Goal: Navigation & Orientation: Understand site structure

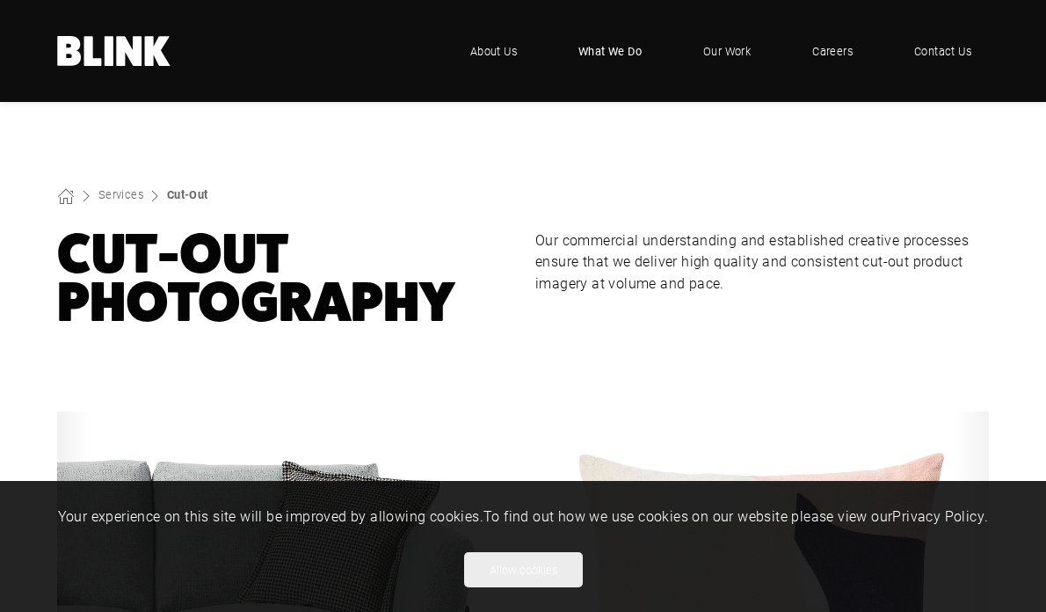
click at [604, 44] on span "What We Do" at bounding box center [610, 51] width 63 height 18
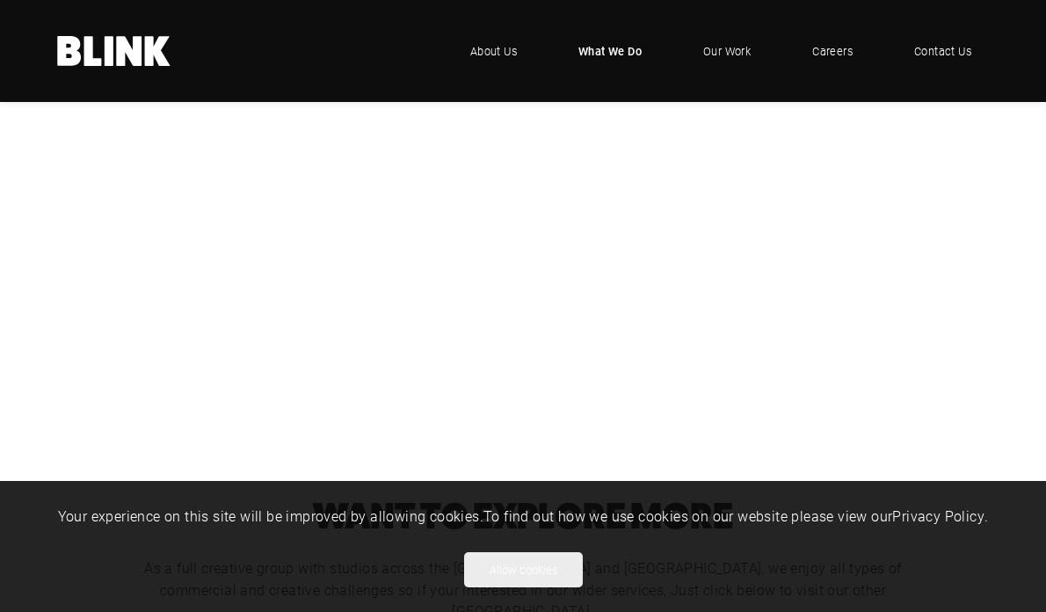
scroll to position [390, 0]
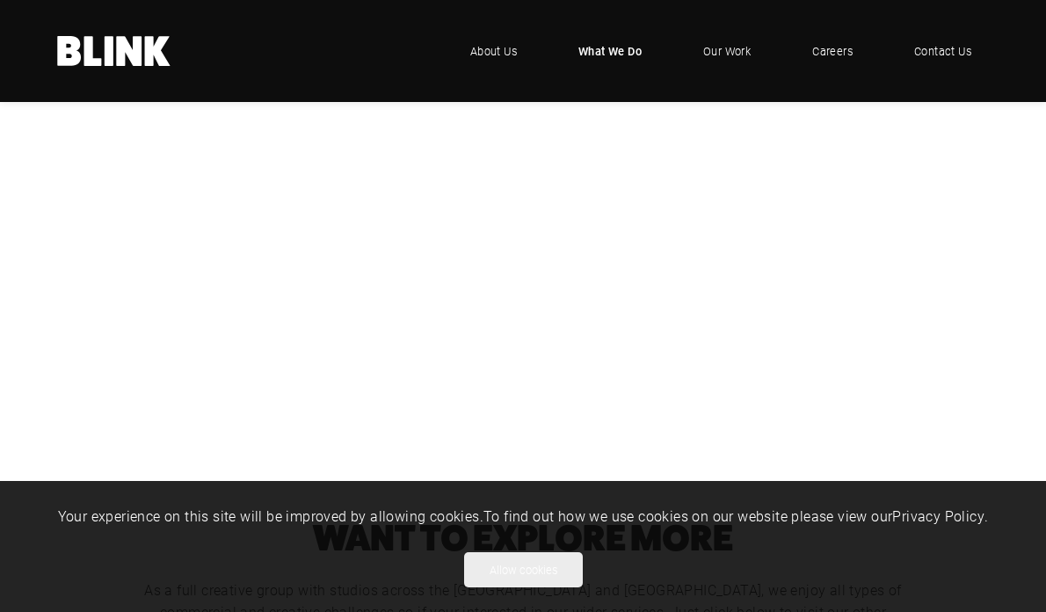
click at [0, 0] on div "Product Photography" at bounding box center [0, 0] width 0 height 0
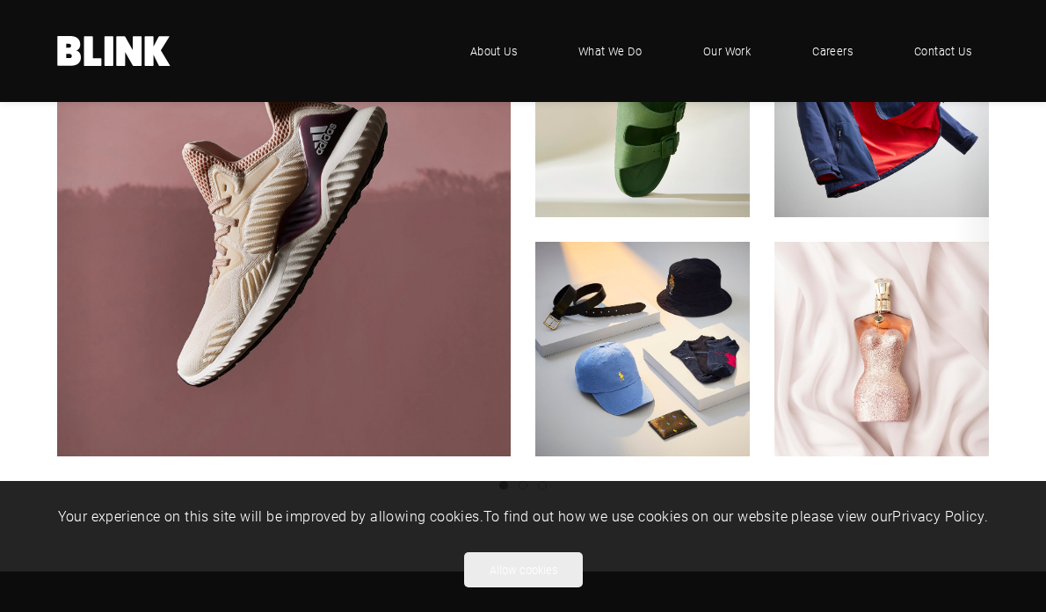
scroll to position [404, 0]
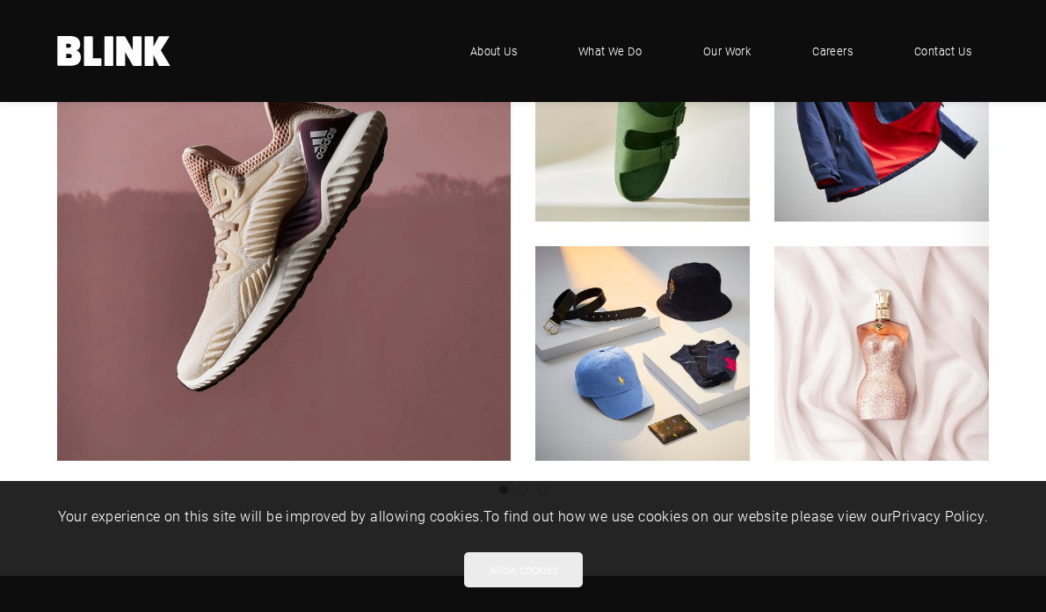
click at [0, 0] on icon "Next slide" at bounding box center [0, 0] width 0 height 0
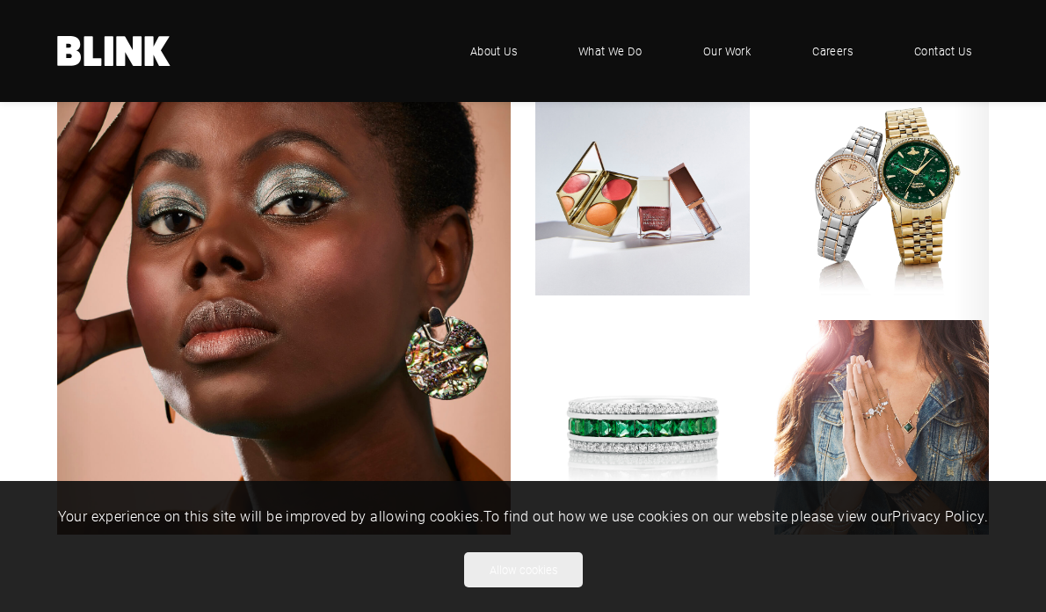
scroll to position [327, 0]
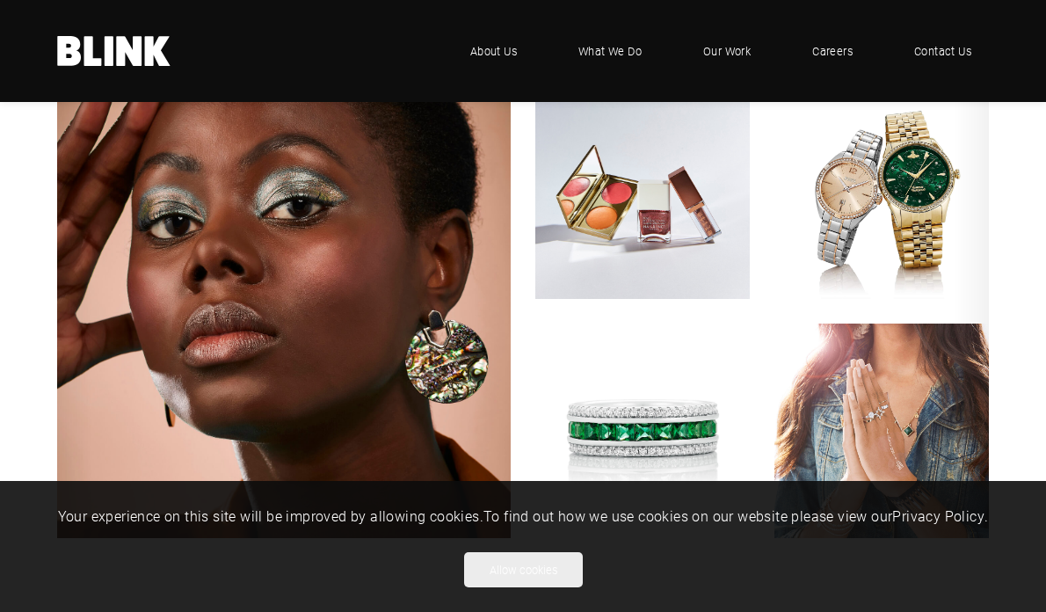
click at [0, 0] on icon "Next slide" at bounding box center [0, 0] width 0 height 0
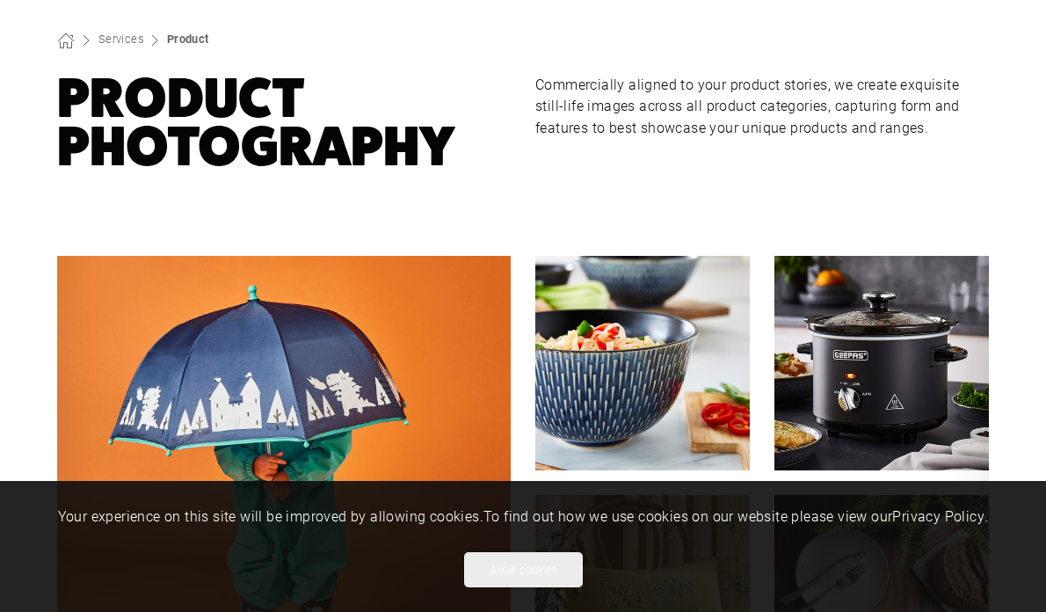
scroll to position [0, 0]
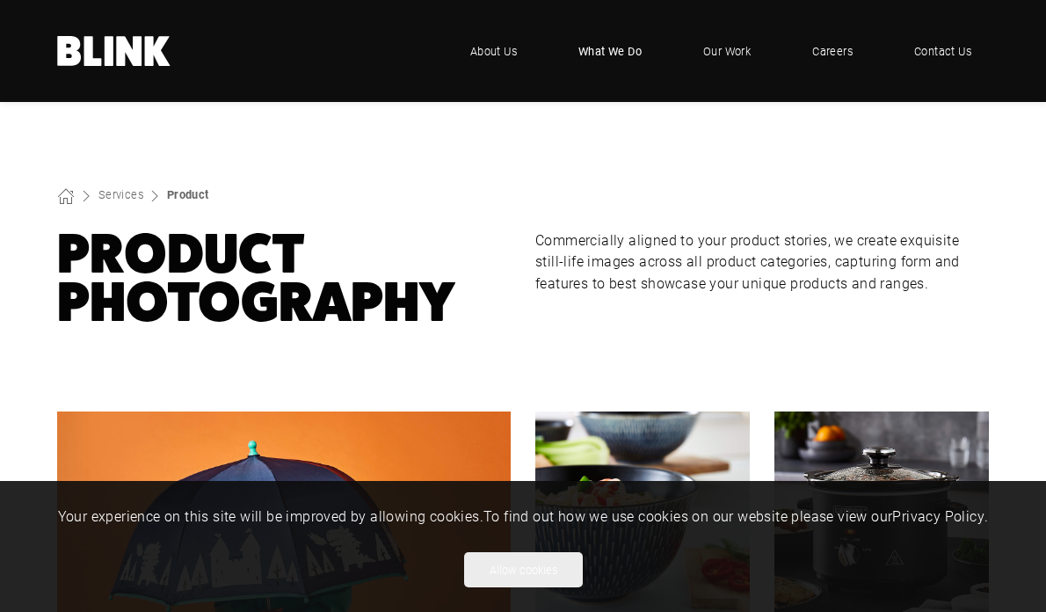
click at [604, 49] on span "What We Do" at bounding box center [610, 51] width 63 height 18
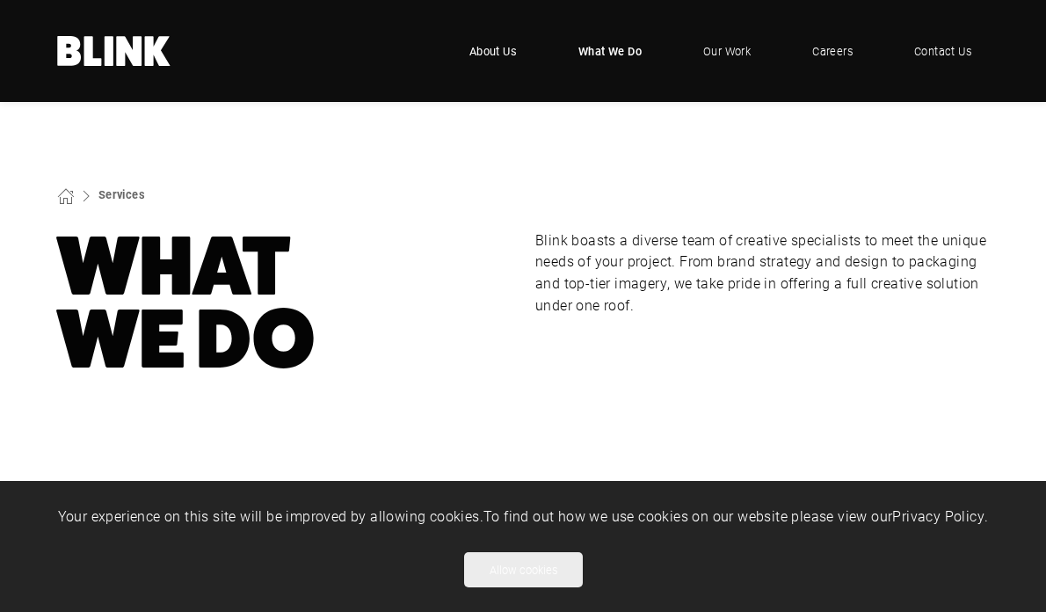
click at [505, 40] on link "About Us" at bounding box center [493, 51] width 83 height 53
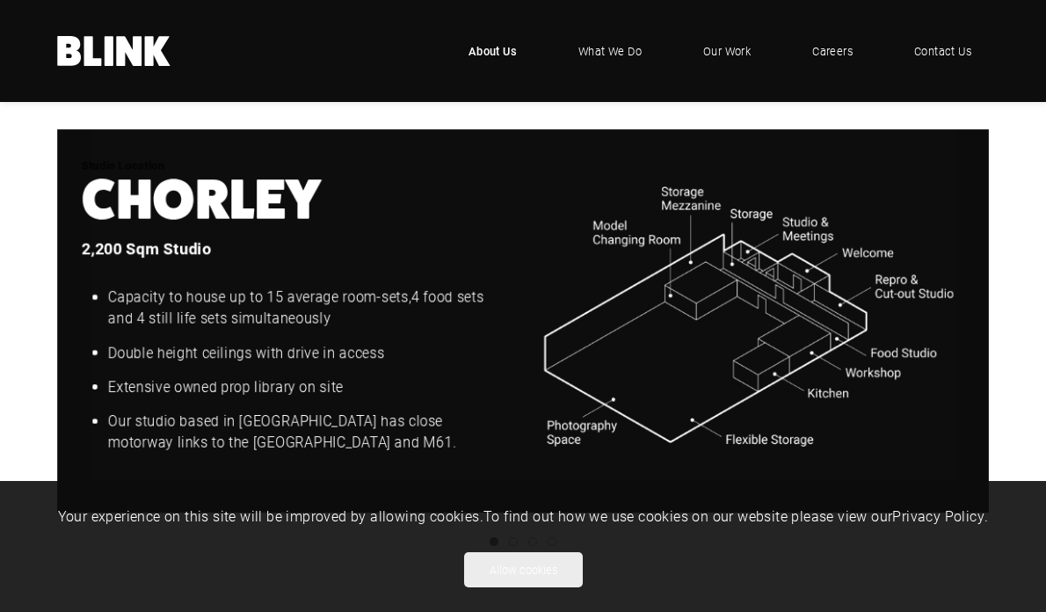
scroll to position [1894, 0]
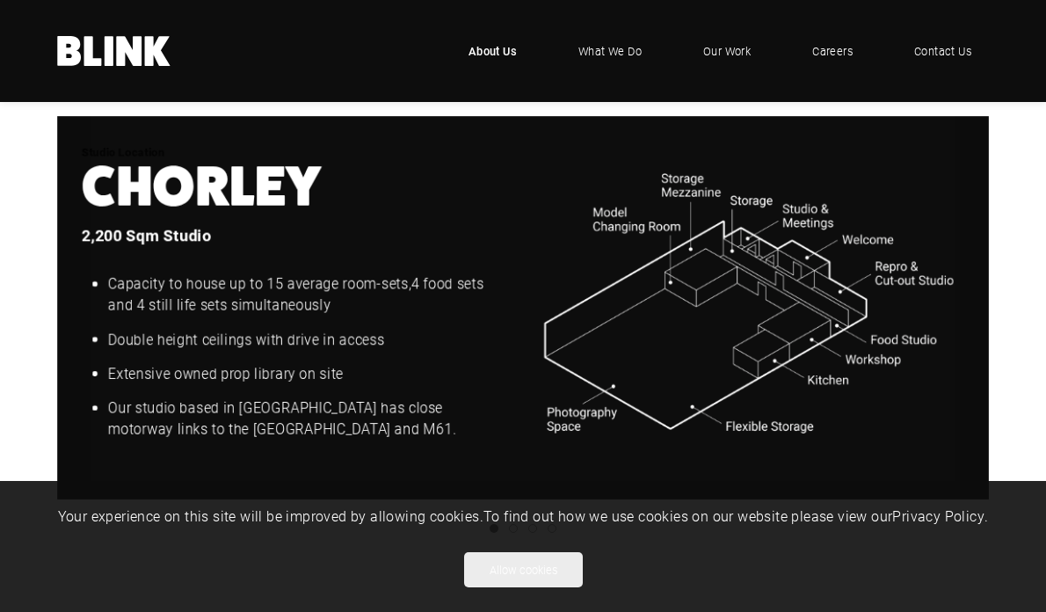
click at [0, 0] on icon "Next slide" at bounding box center [0, 0] width 0 height 0
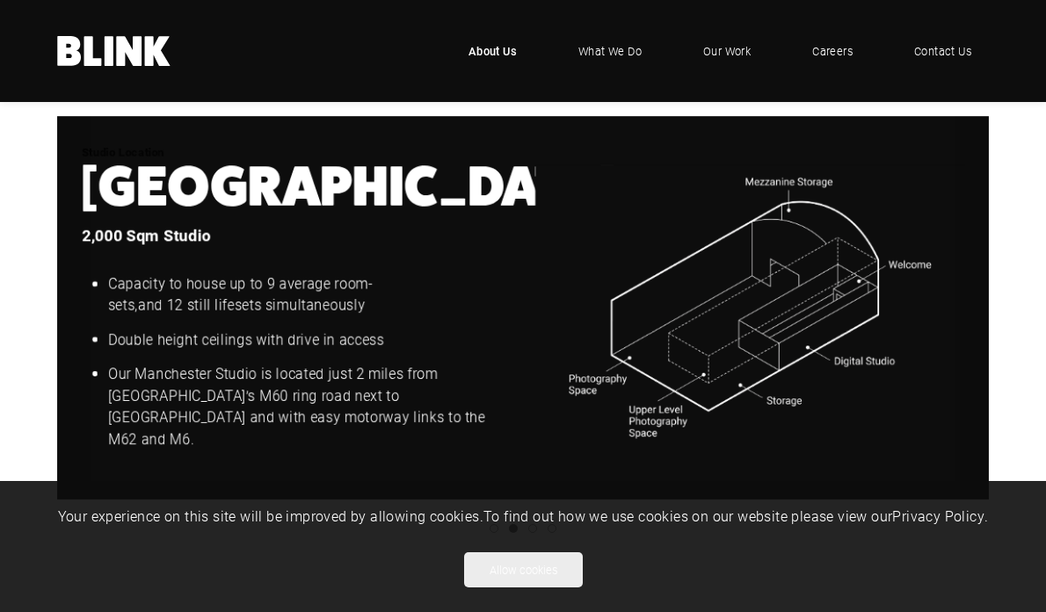
click at [0, 0] on icon "Next slide" at bounding box center [0, 0] width 0 height 0
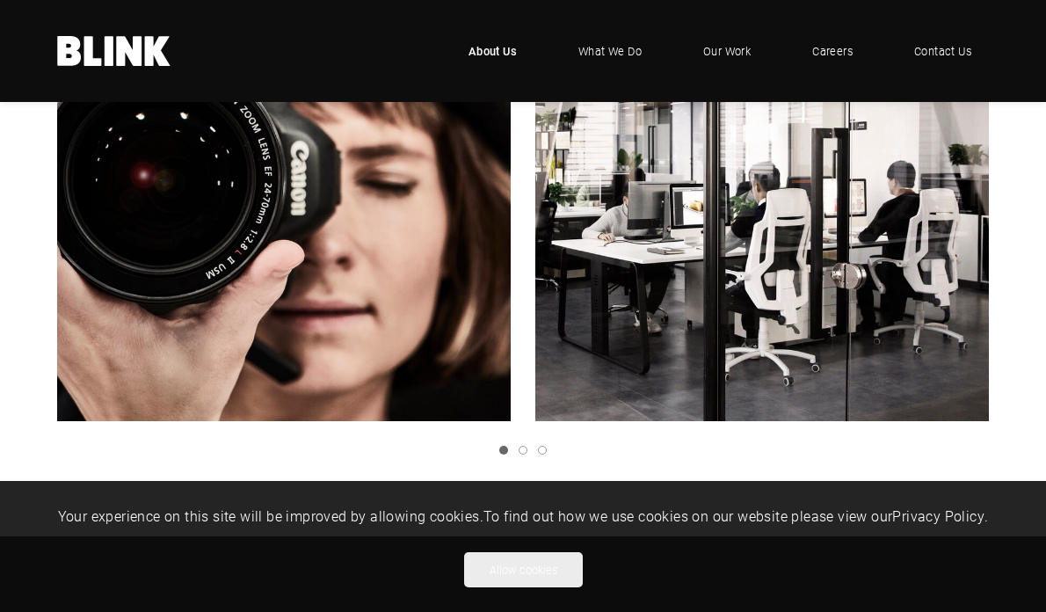
scroll to position [0, 0]
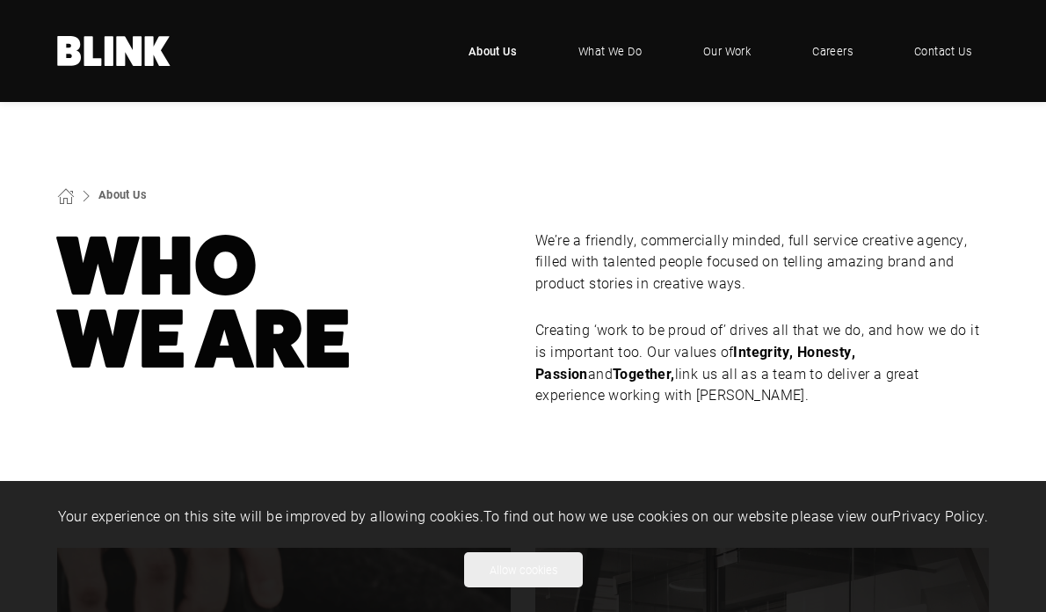
click at [713, 193] on div "About Us" at bounding box center [523, 195] width 1046 height 18
